Goal: Navigation & Orientation: Understand site structure

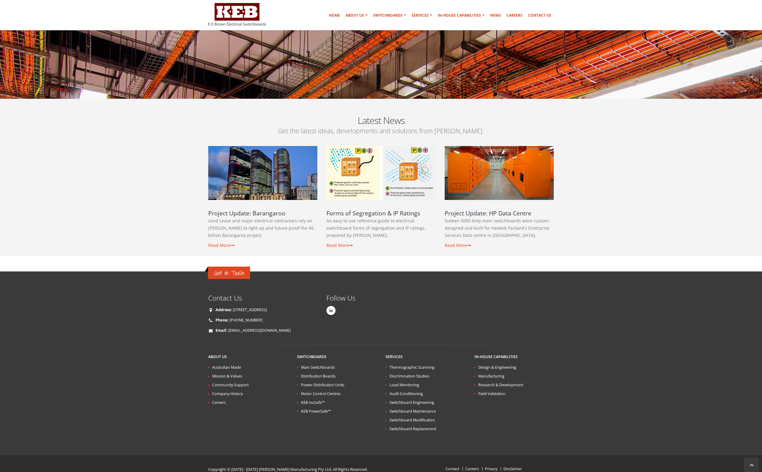
scroll to position [910, 0]
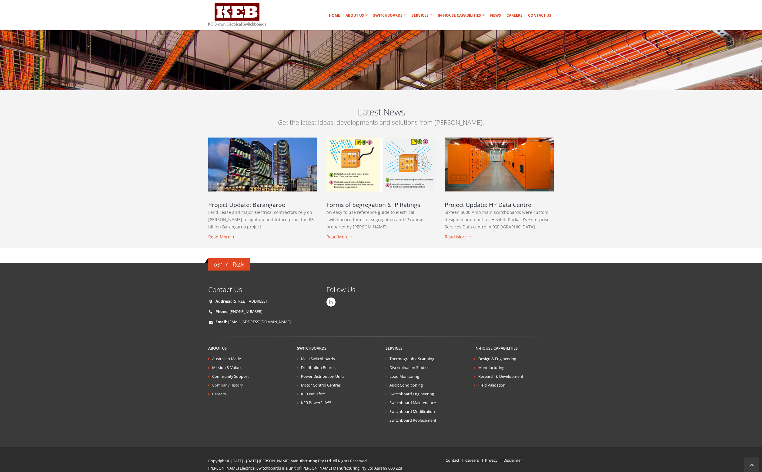
click at [227, 383] on link "Company History" at bounding box center [227, 385] width 31 height 5
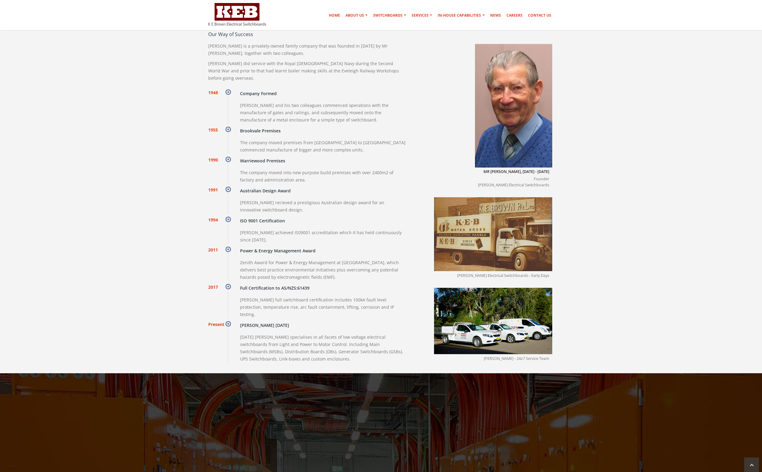
scroll to position [520, 0]
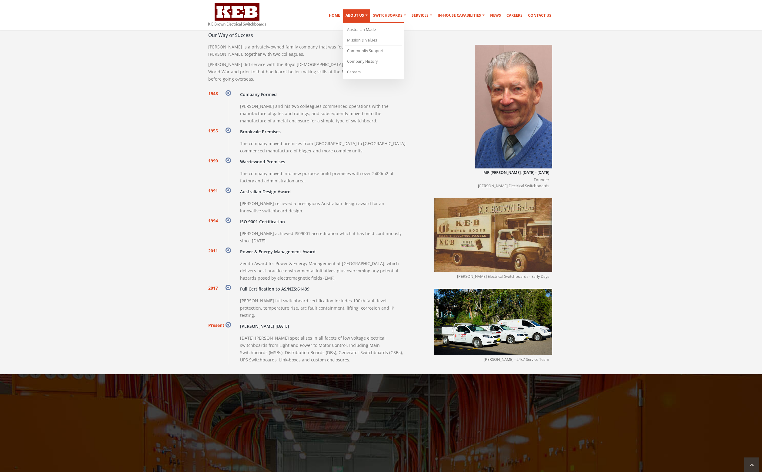
click at [360, 15] on link "About Us" at bounding box center [356, 16] width 27 height 14
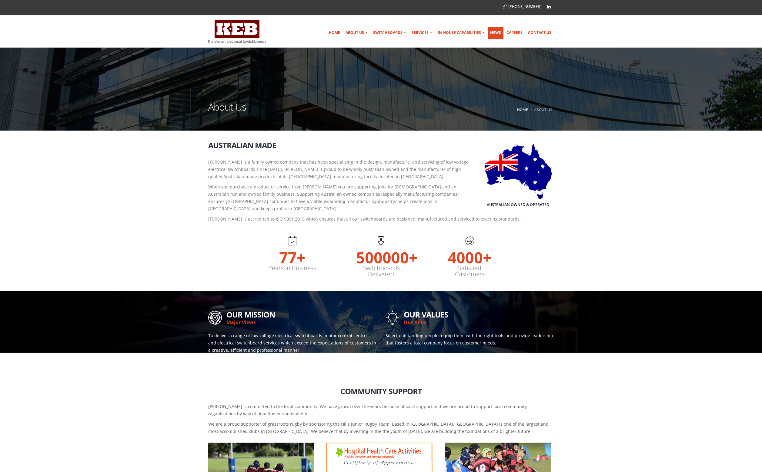
click at [495, 31] on link "News" at bounding box center [495, 33] width 16 height 12
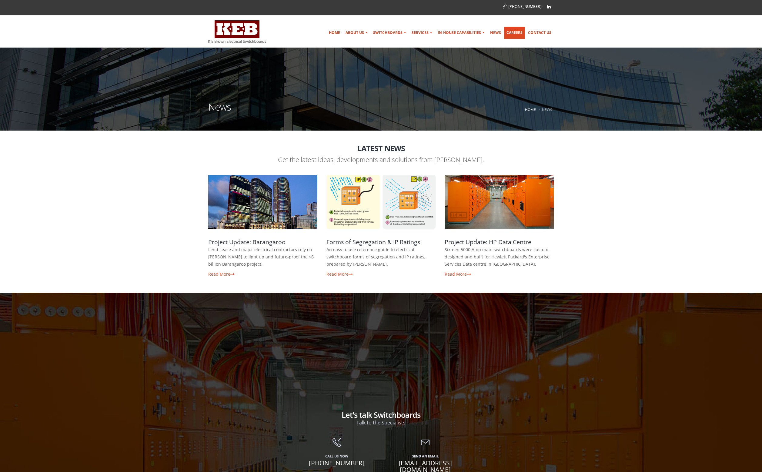
click at [521, 32] on link "Careers" at bounding box center [514, 33] width 21 height 12
